Goal: Task Accomplishment & Management: Complete application form

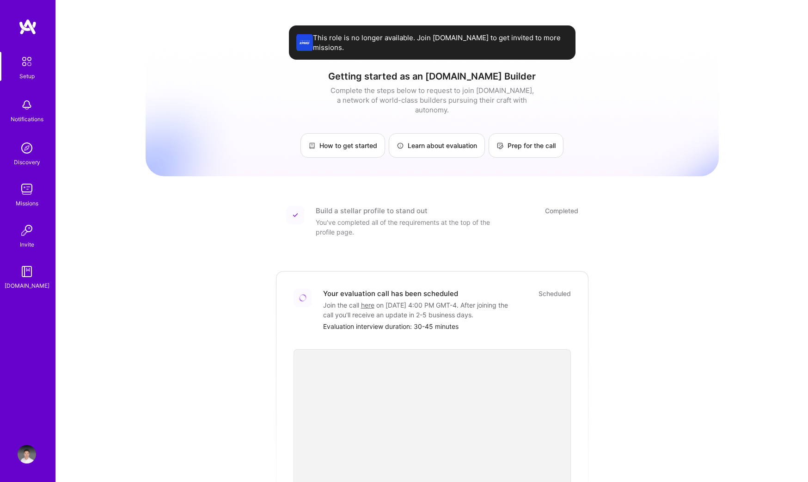
click at [21, 153] on img at bounding box center [27, 148] width 18 height 18
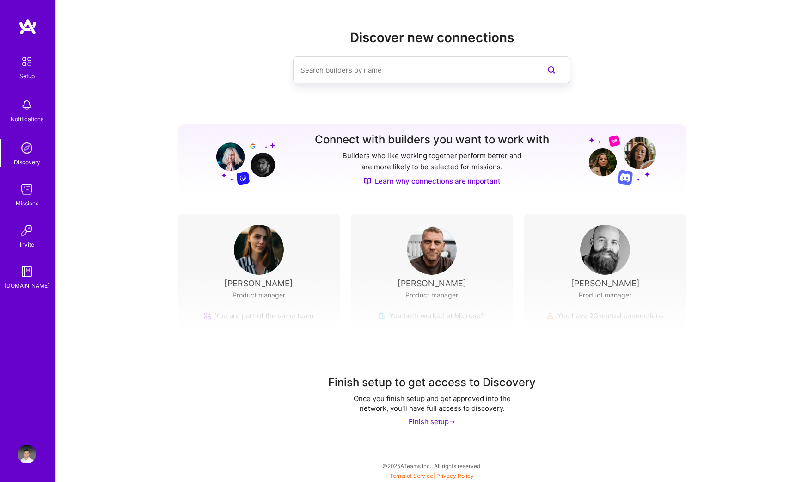
click at [23, 188] on img at bounding box center [27, 189] width 18 height 18
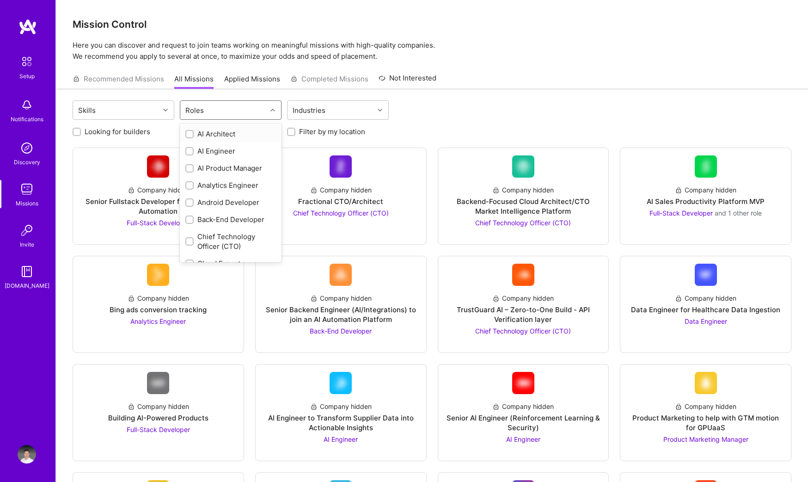
click at [260, 107] on div "Roles" at bounding box center [223, 110] width 86 height 18
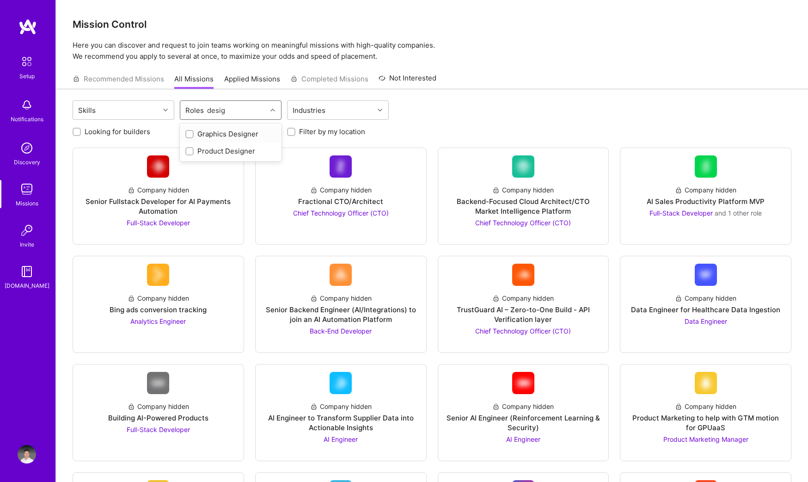
type input "design"
click at [229, 147] on div "Product Designer" at bounding box center [230, 151] width 91 height 10
checkbox input "true"
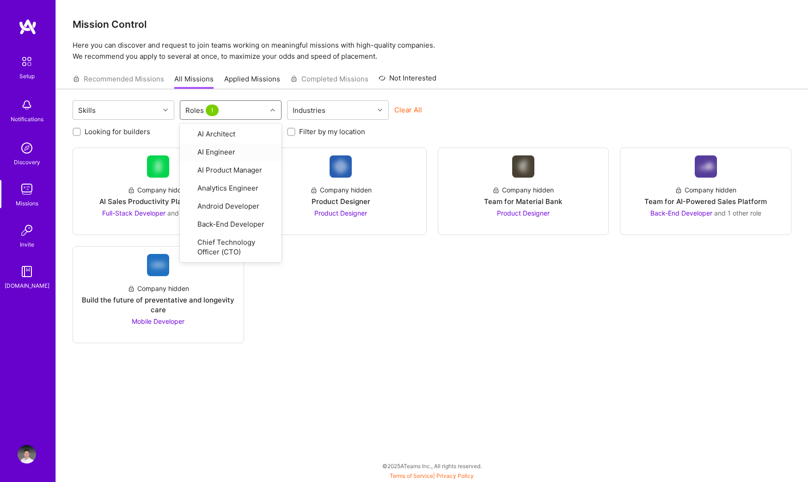
click at [557, 116] on div "Skills option Product Designer, selected. option AI Engineer focused, 2 of 33. …" at bounding box center [432, 111] width 719 height 22
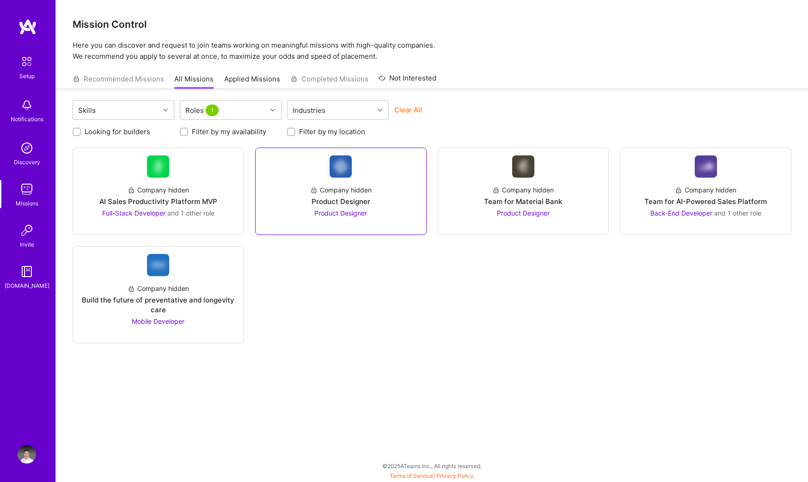
click at [346, 219] on div at bounding box center [341, 221] width 156 height 7
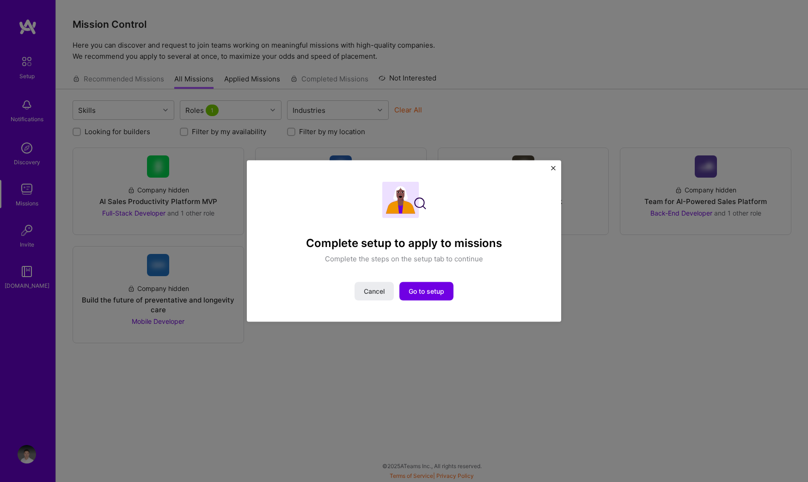
click at [550, 167] on div "Complete setup to apply to missions Complete the steps on the setup tab to cont…" at bounding box center [404, 240] width 314 height 161
click at [432, 291] on span "Go to setup" at bounding box center [427, 290] width 36 height 9
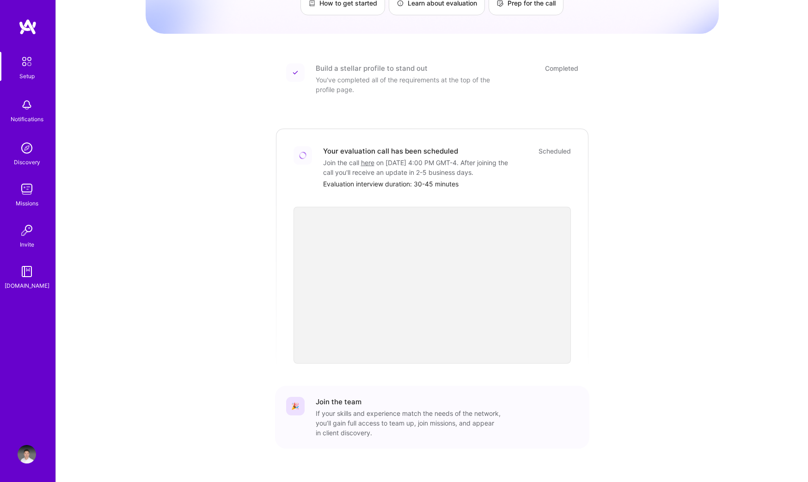
scroll to position [159, 0]
